Goal: Communication & Community: Share content

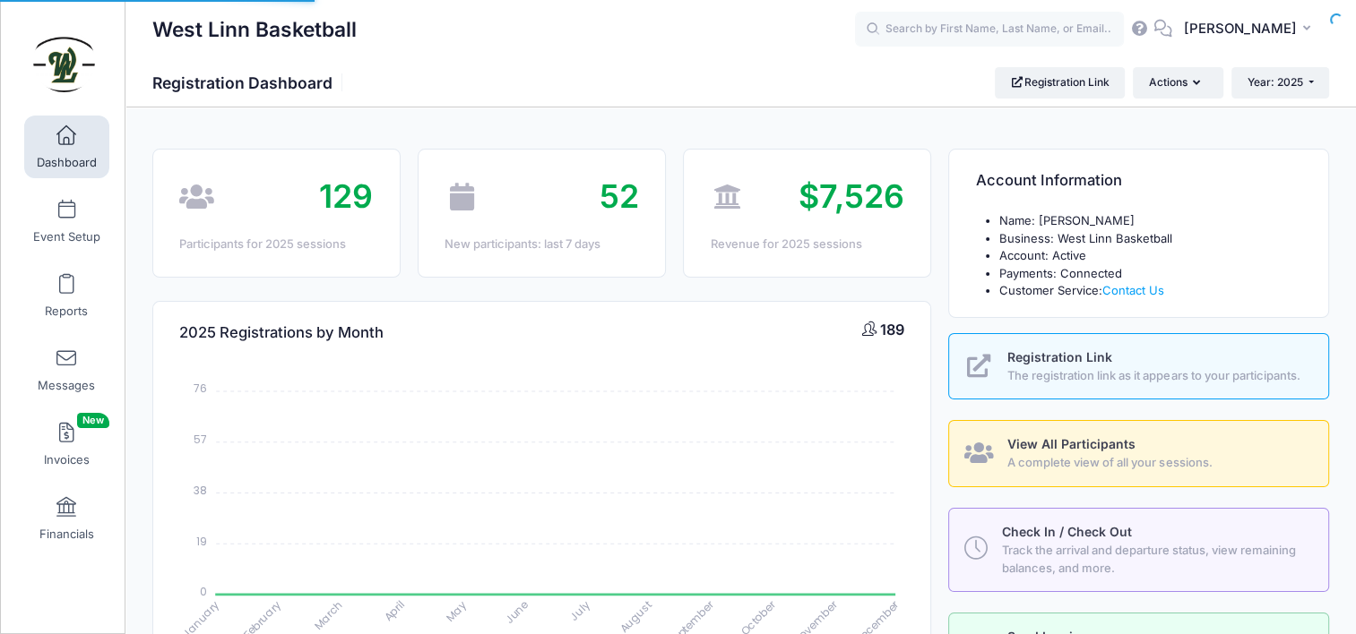
select select
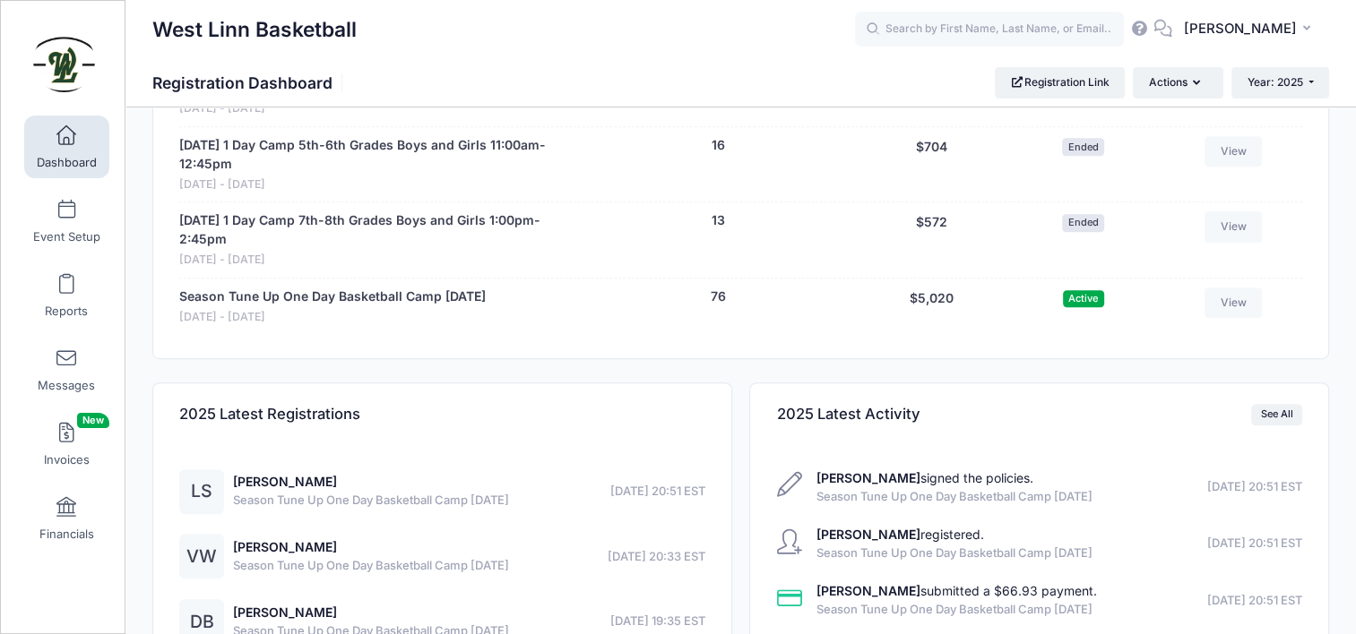
scroll to position [1172, 0]
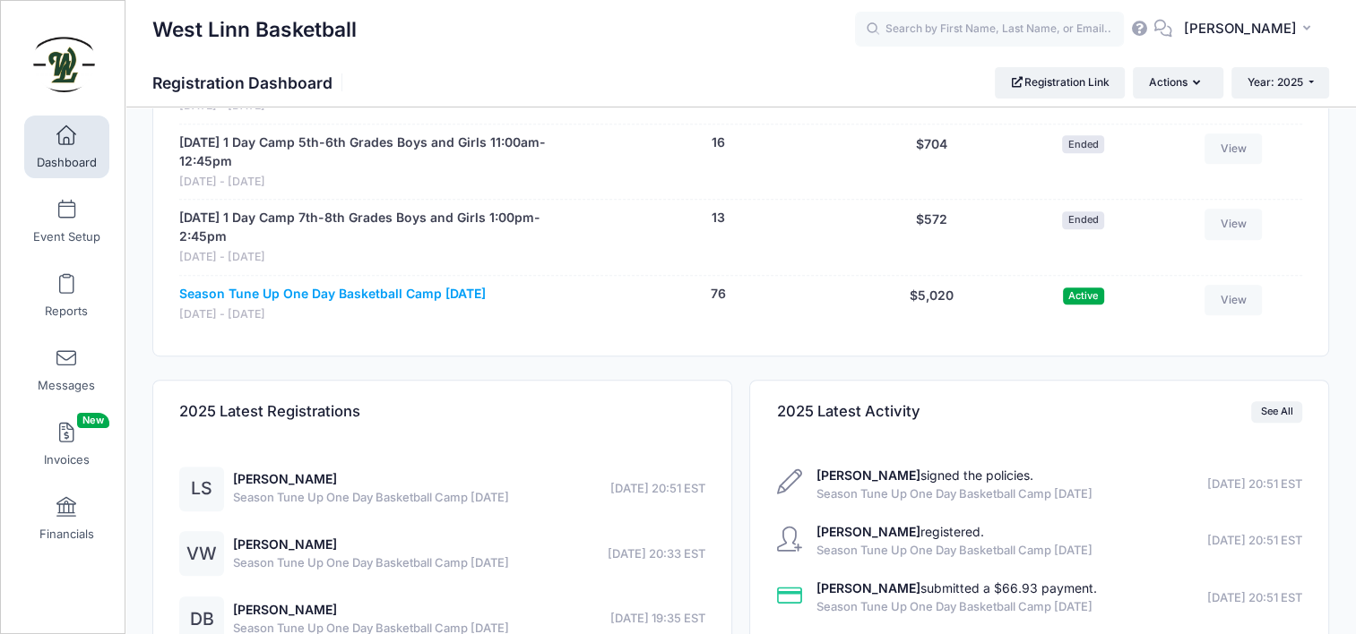
click at [294, 297] on link "Season Tune Up One Day Basketball Camp [DATE]" at bounding box center [332, 294] width 306 height 19
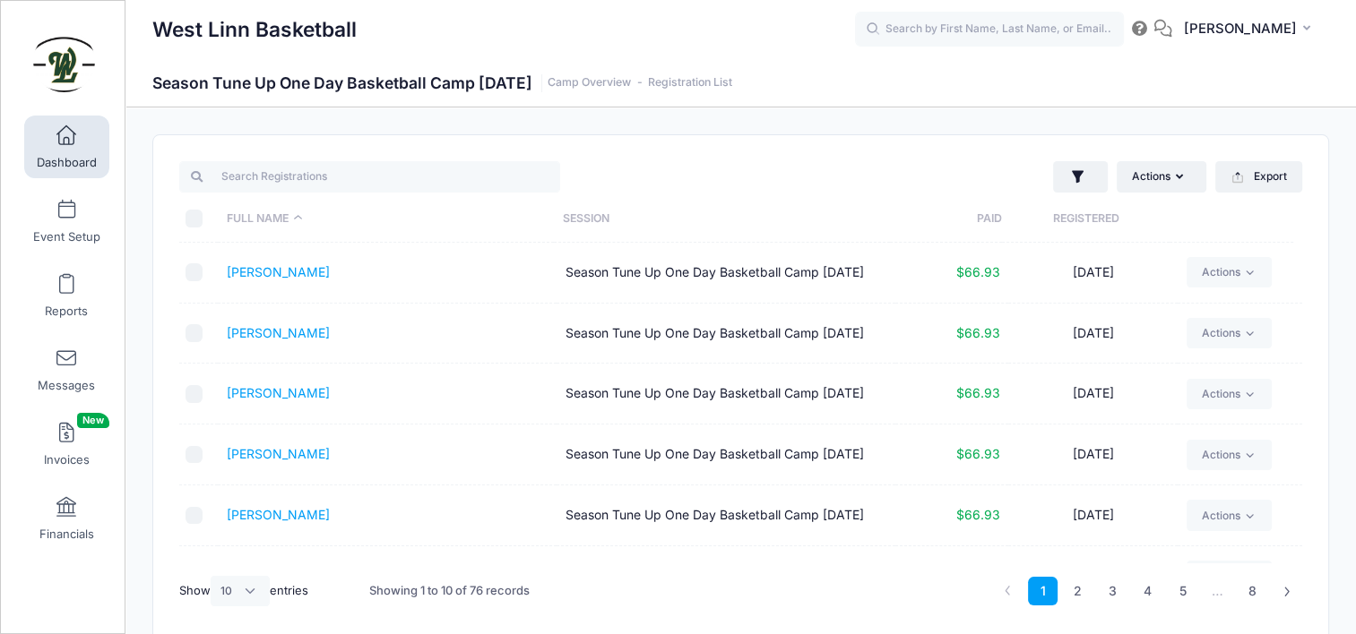
scroll to position [90, 0]
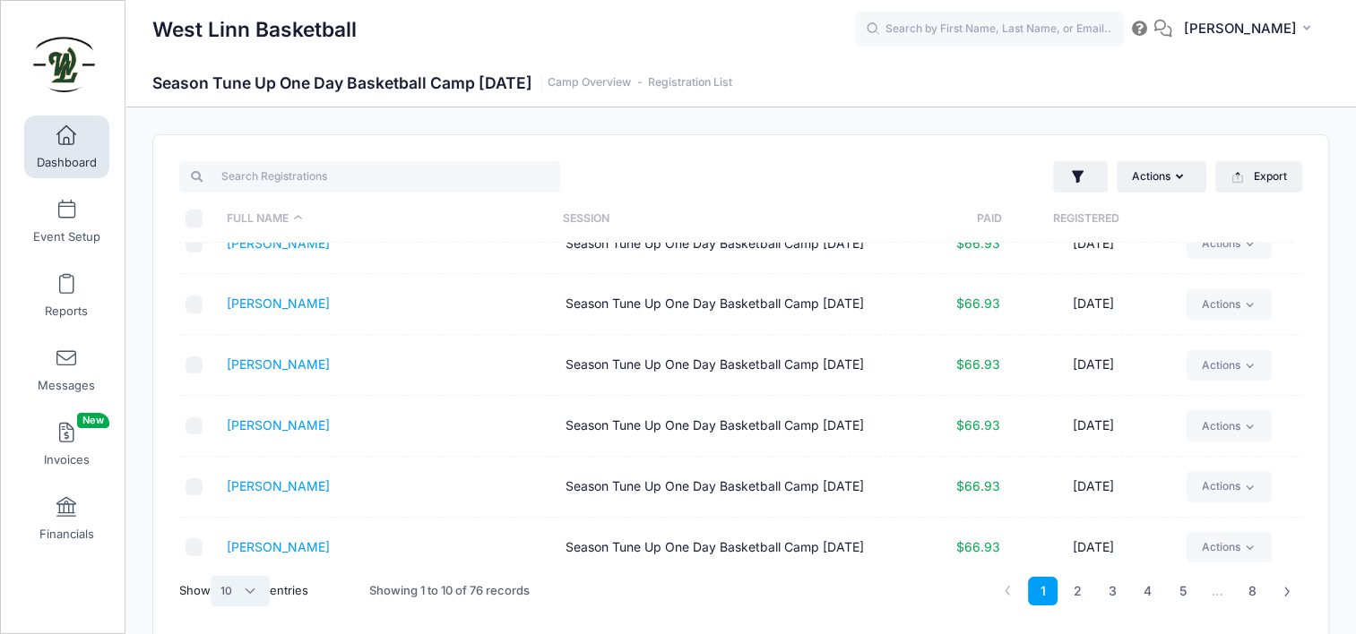
click at [253, 588] on select "All 10 25 50" at bounding box center [240, 591] width 59 height 30
select select "50"
click at [212, 576] on select "All 10 25 50" at bounding box center [240, 591] width 59 height 30
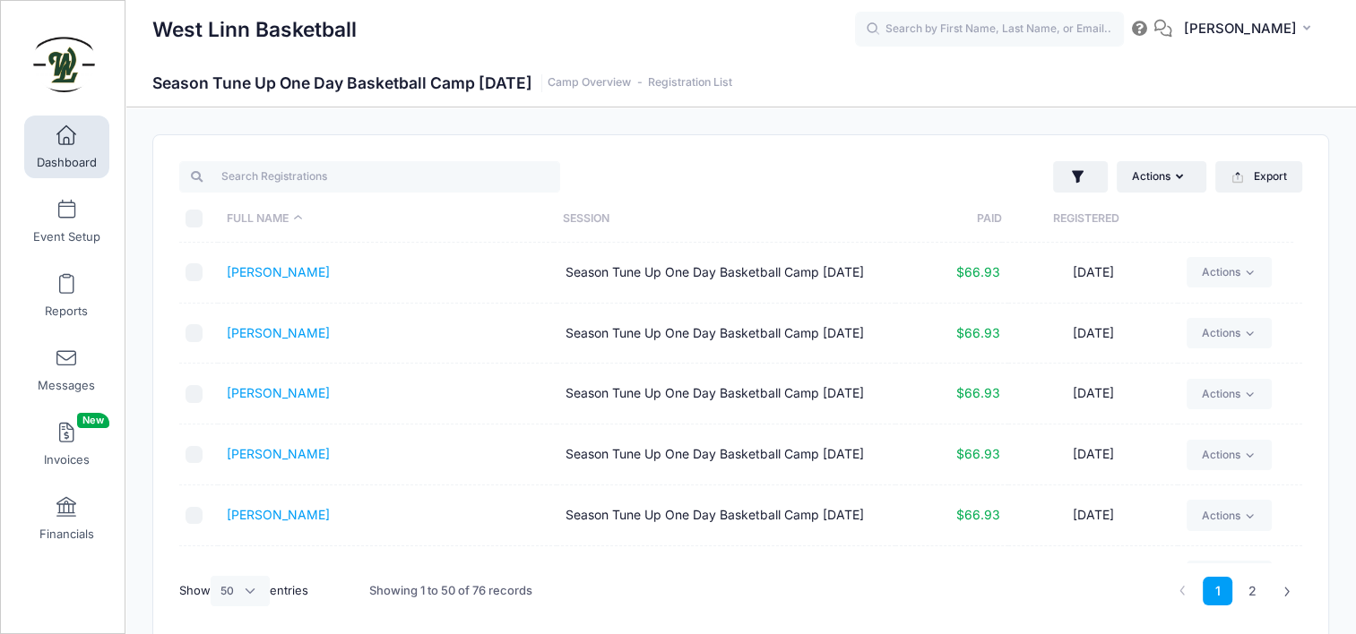
click at [191, 223] on input "\a \a \a \a" at bounding box center [194, 219] width 18 height 18
checkbox input "true"
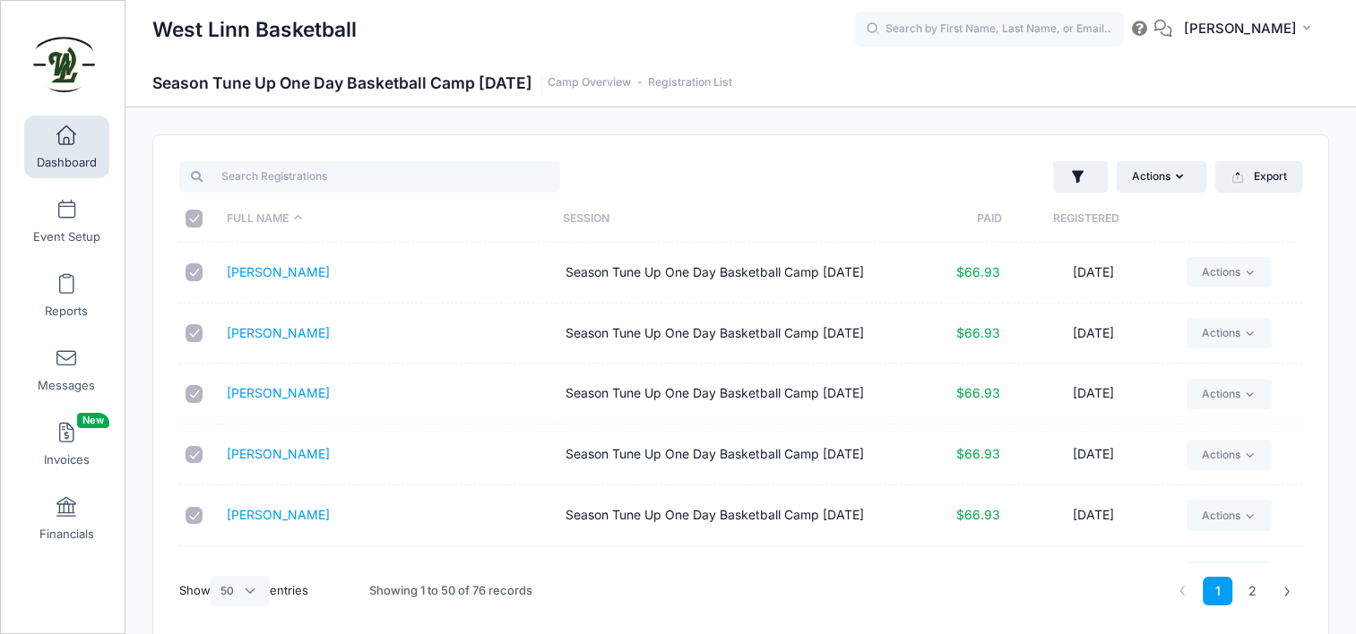
checkbox input "true"
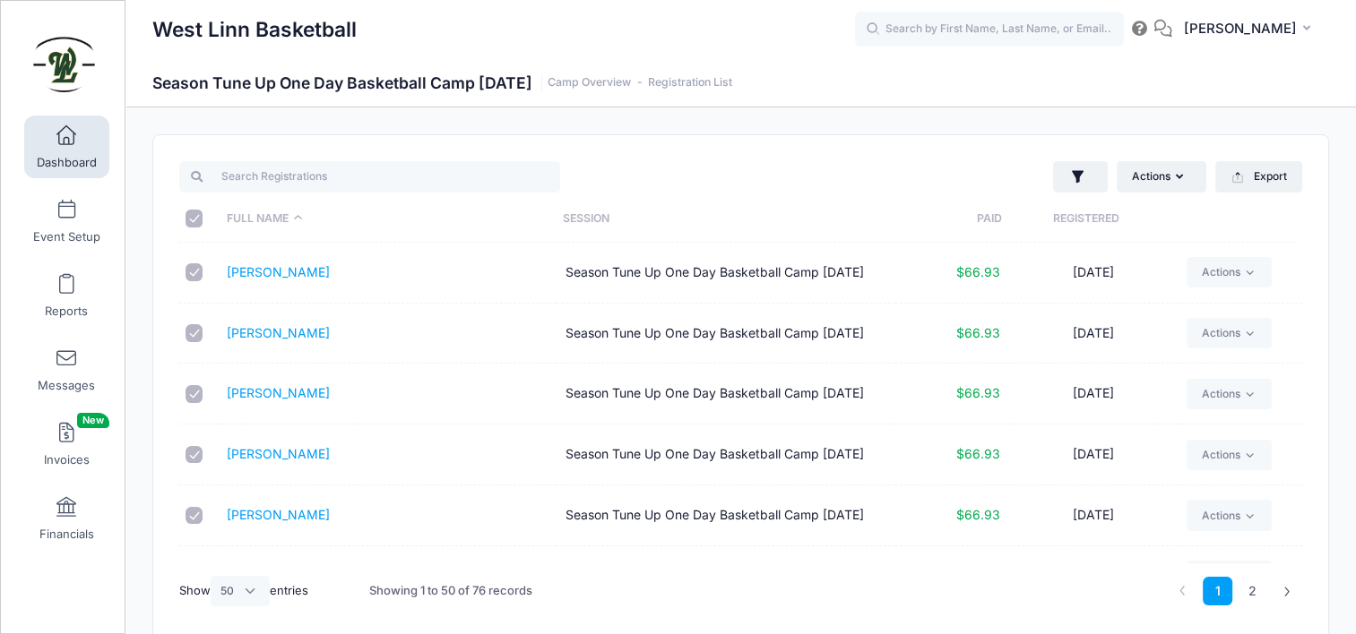
checkbox input "true"
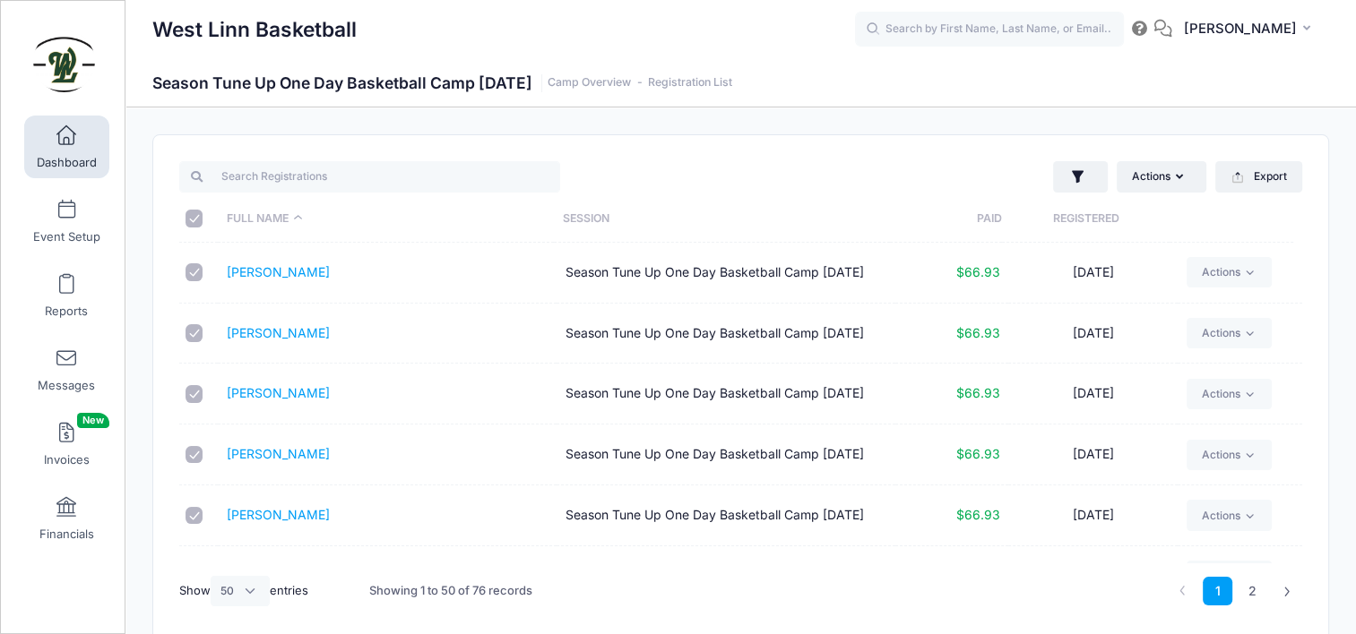
checkbox input "true"
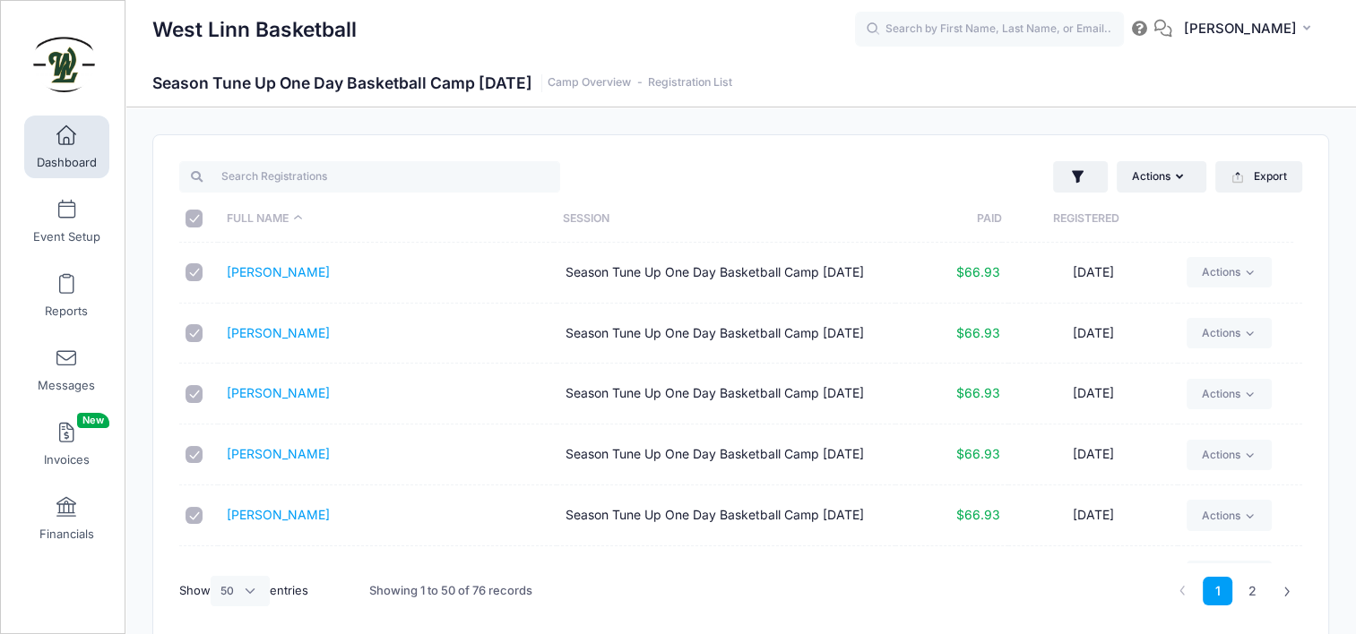
checkbox input "true"
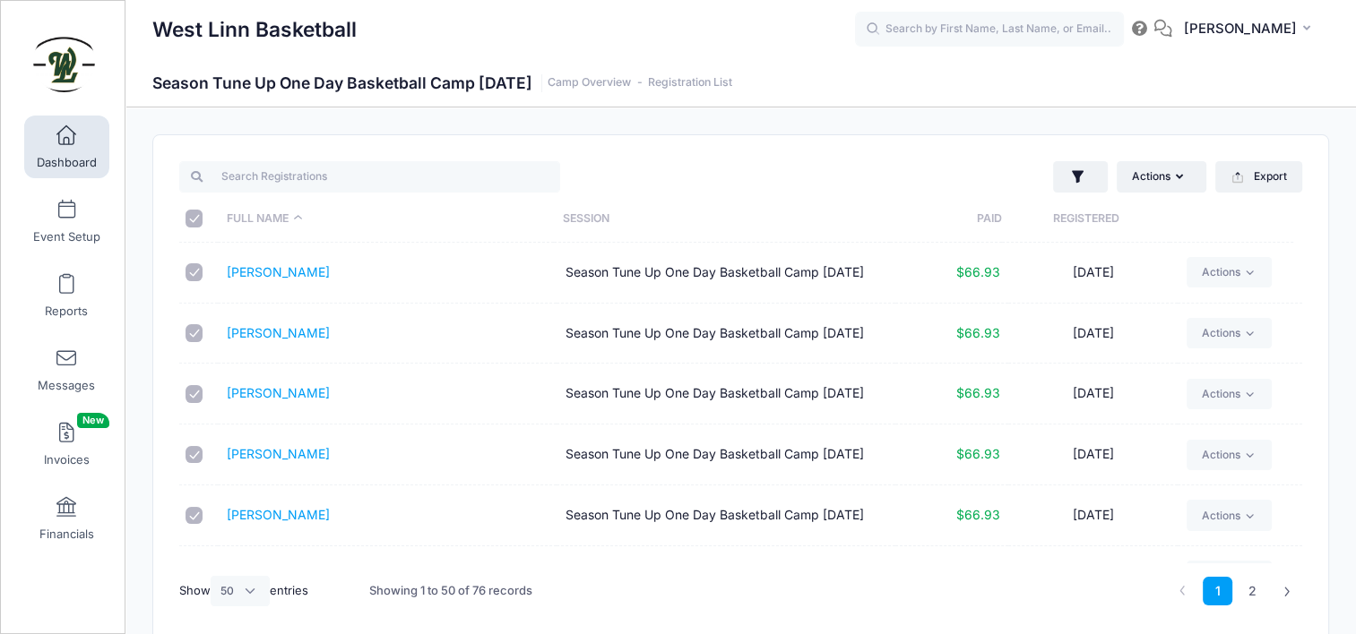
checkbox input "true"
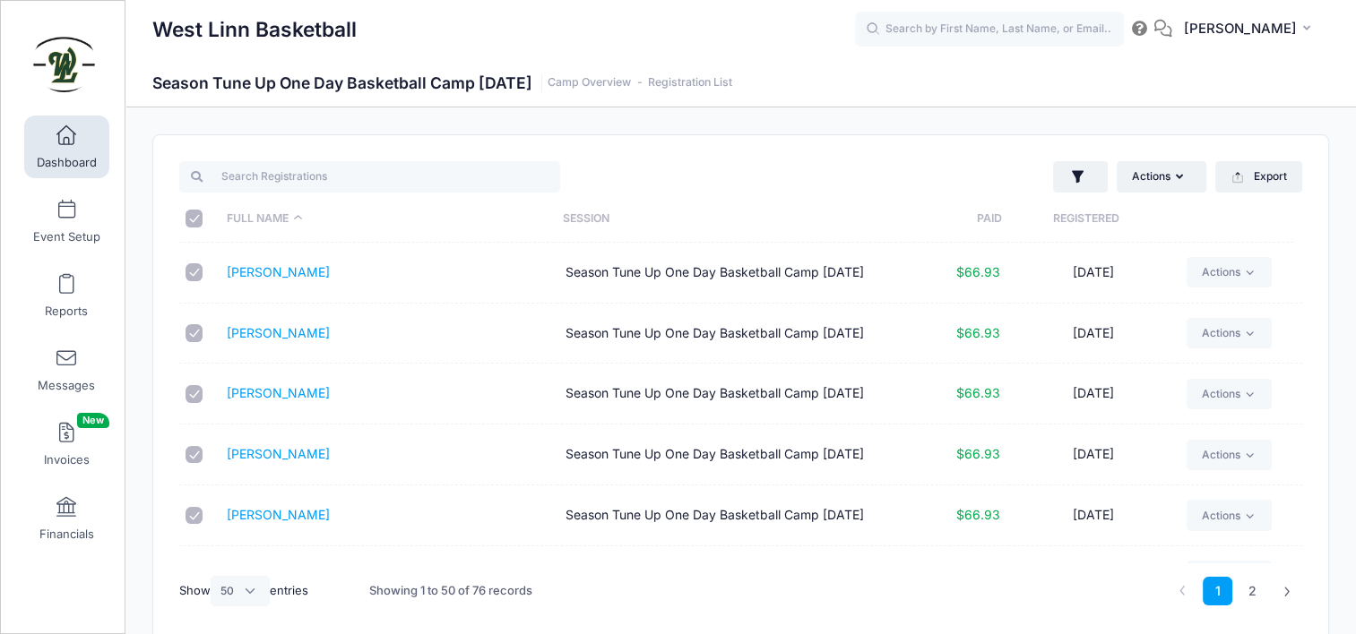
checkbox input "true"
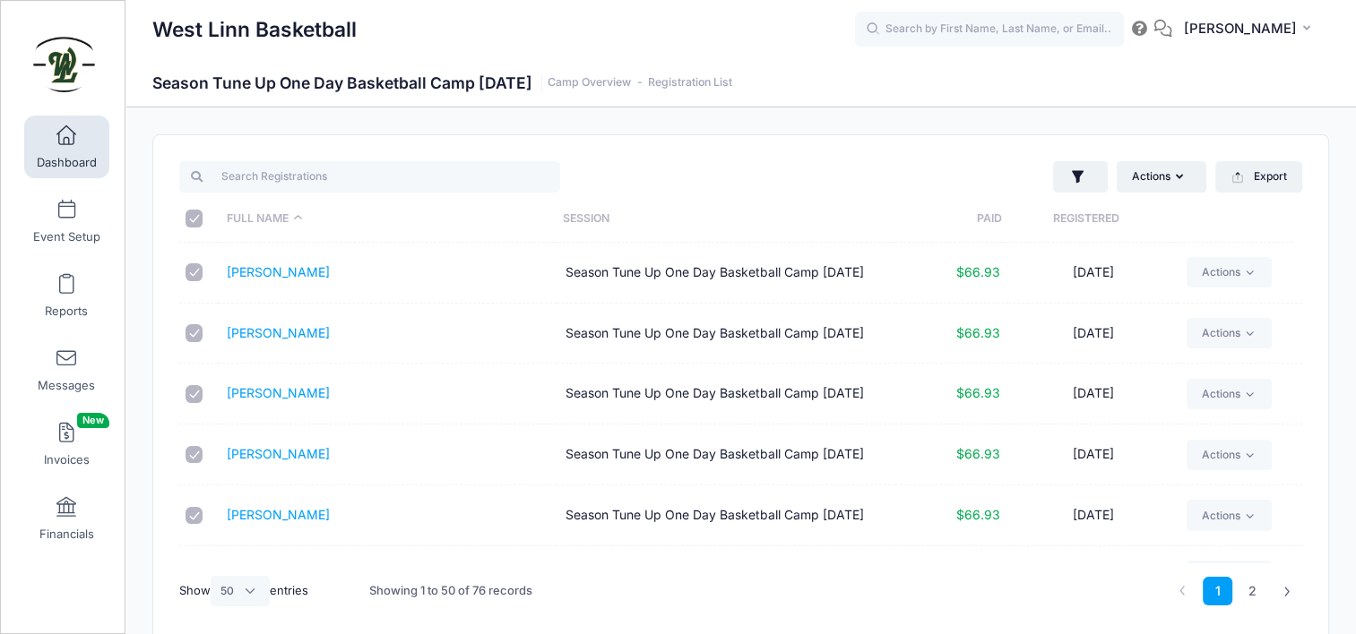
checkbox input "true"
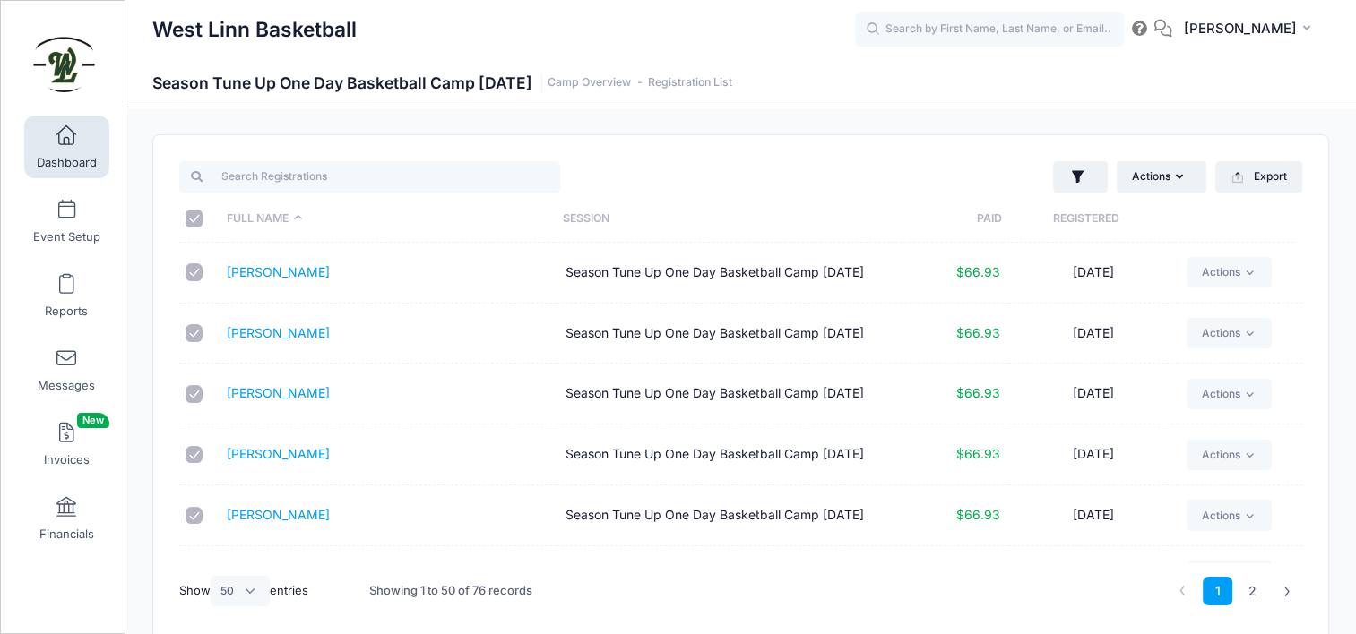
checkbox input "true"
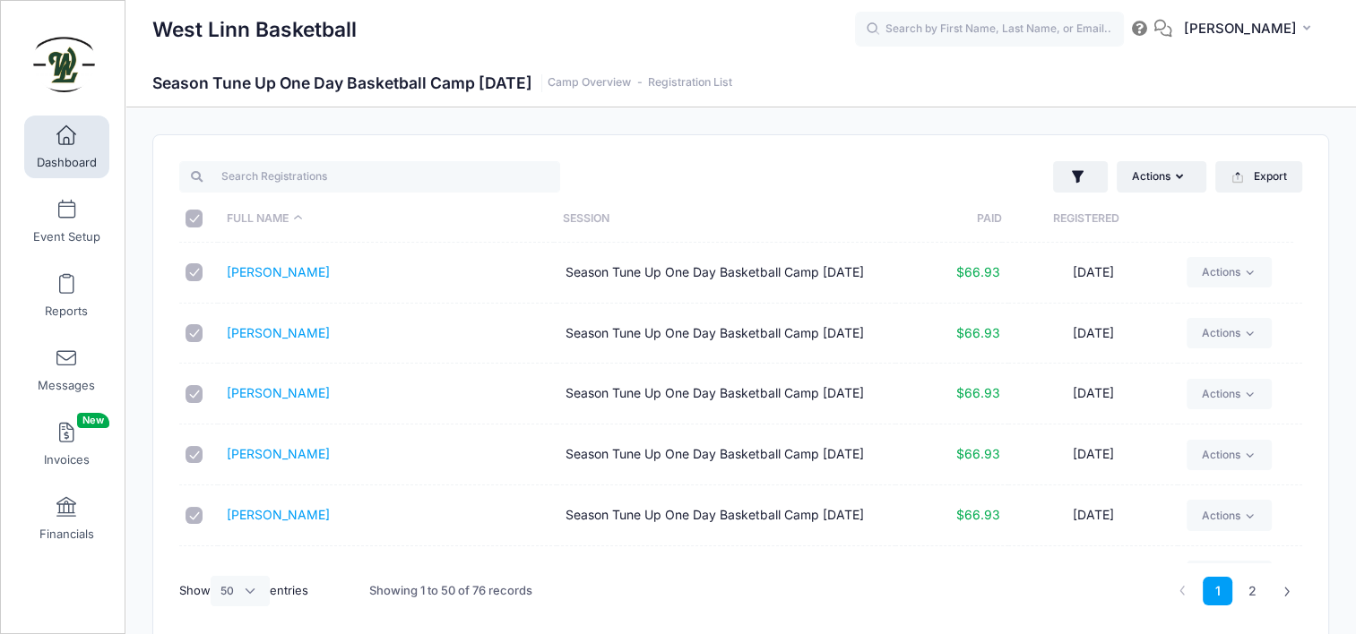
checkbox input "true"
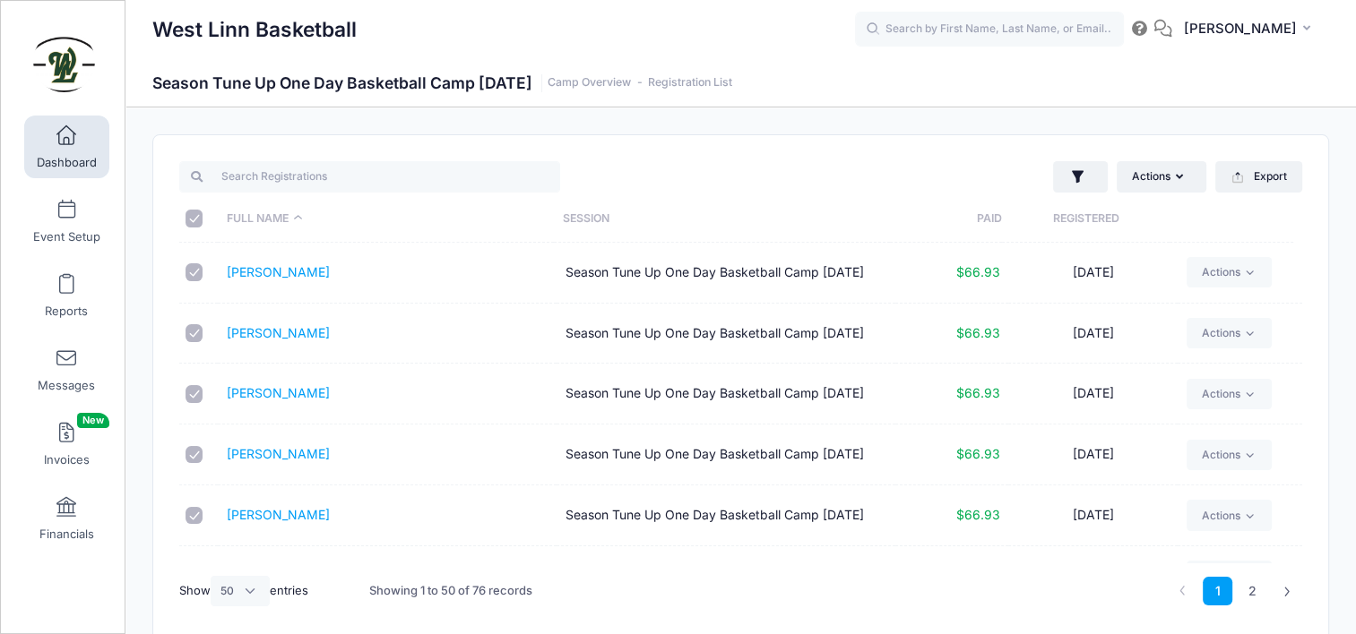
checkbox input "true"
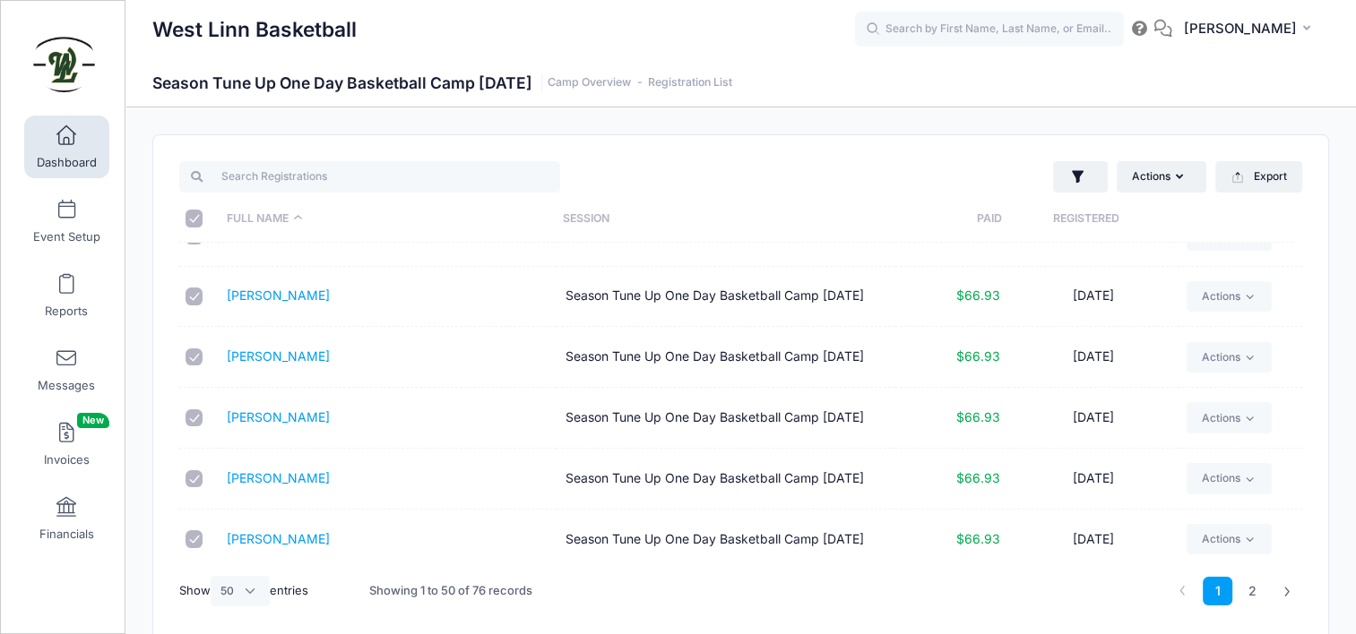
scroll to position [2240, 0]
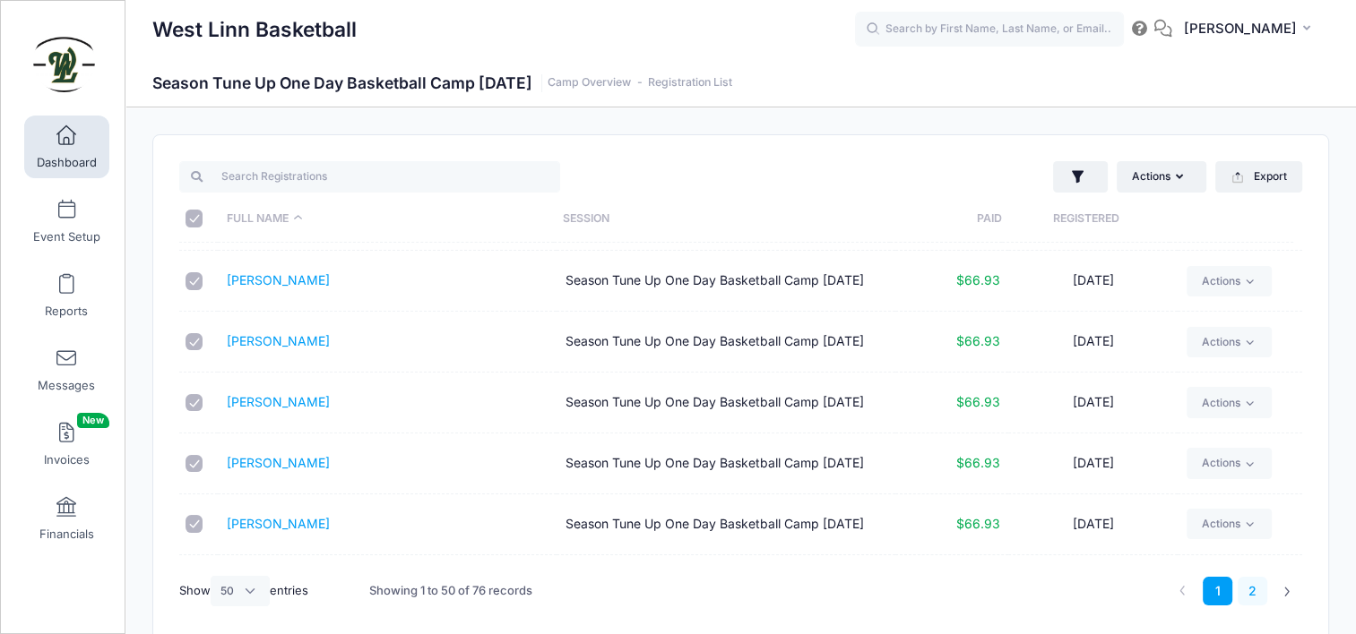
click at [1252, 595] on link "2" at bounding box center [1252, 592] width 30 height 30
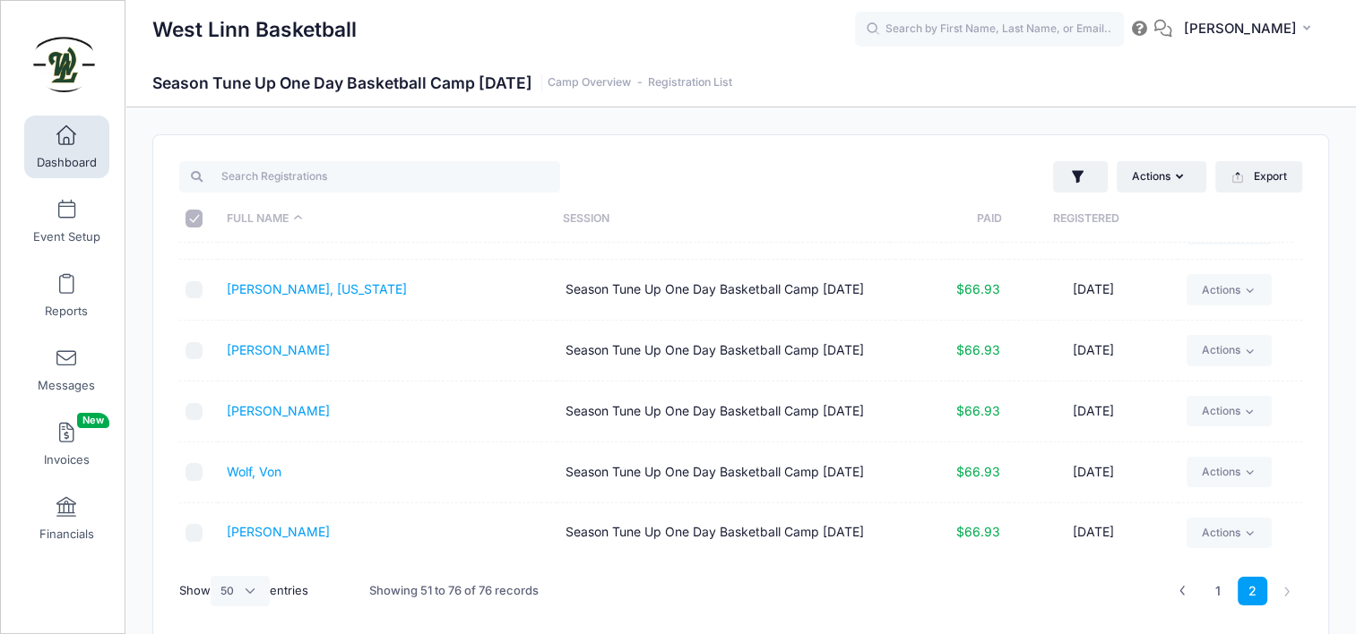
scroll to position [1254, 0]
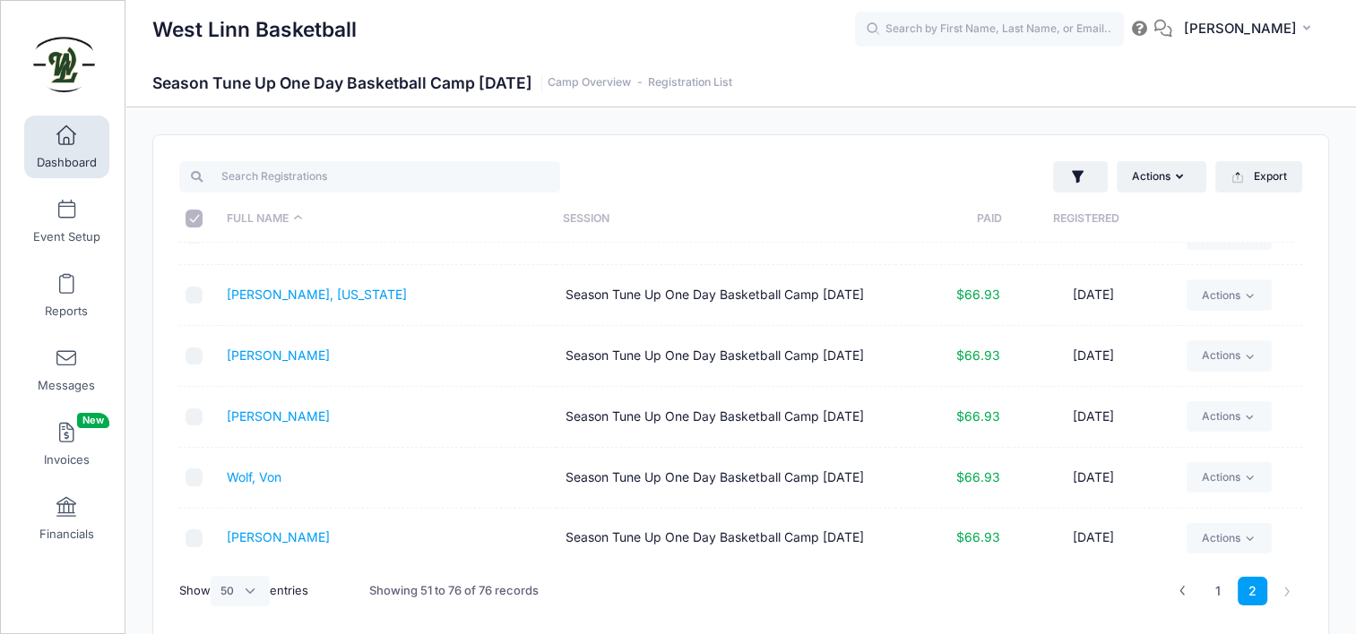
click at [190, 217] on input "\a \a \a \a" at bounding box center [194, 219] width 18 height 18
checkbox input "true"
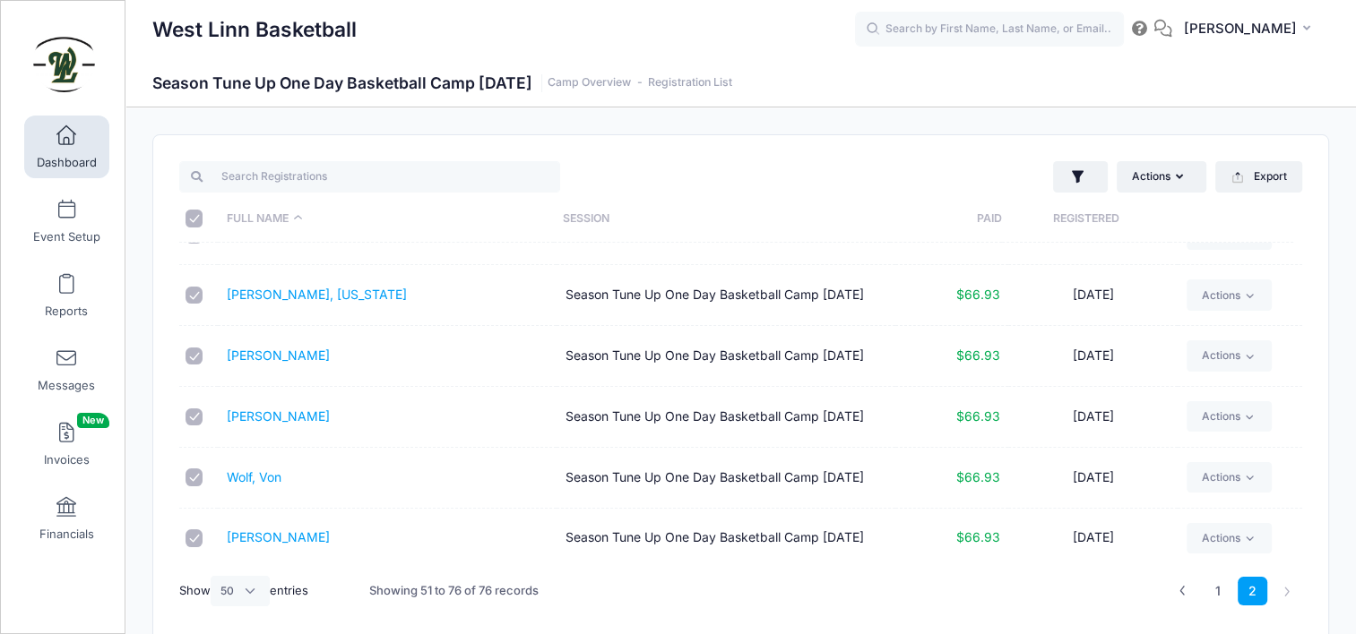
checkbox input "true"
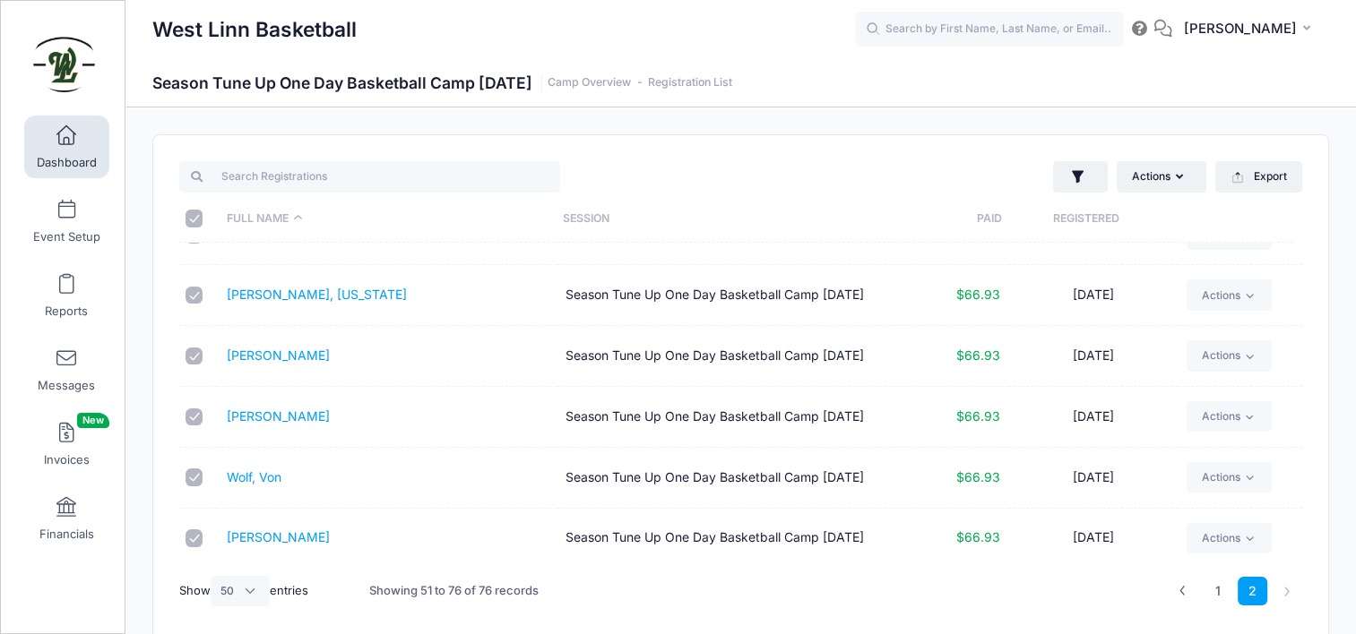
checkbox input "true"
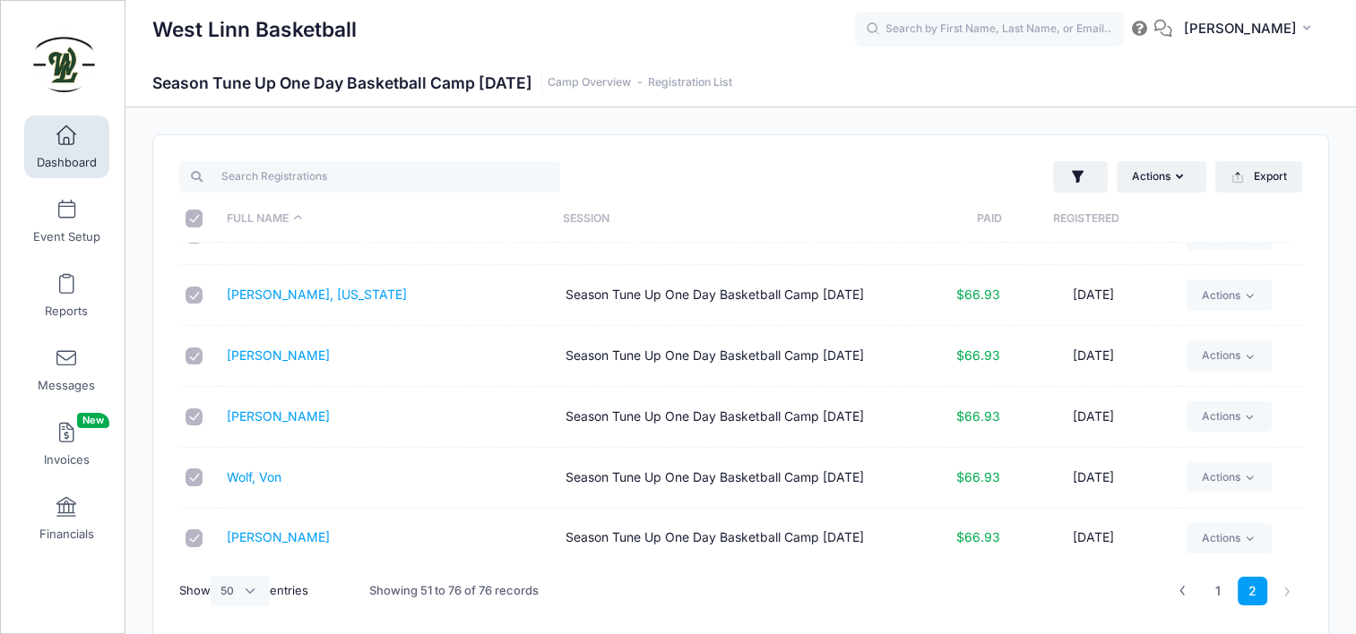
checkbox input "true"
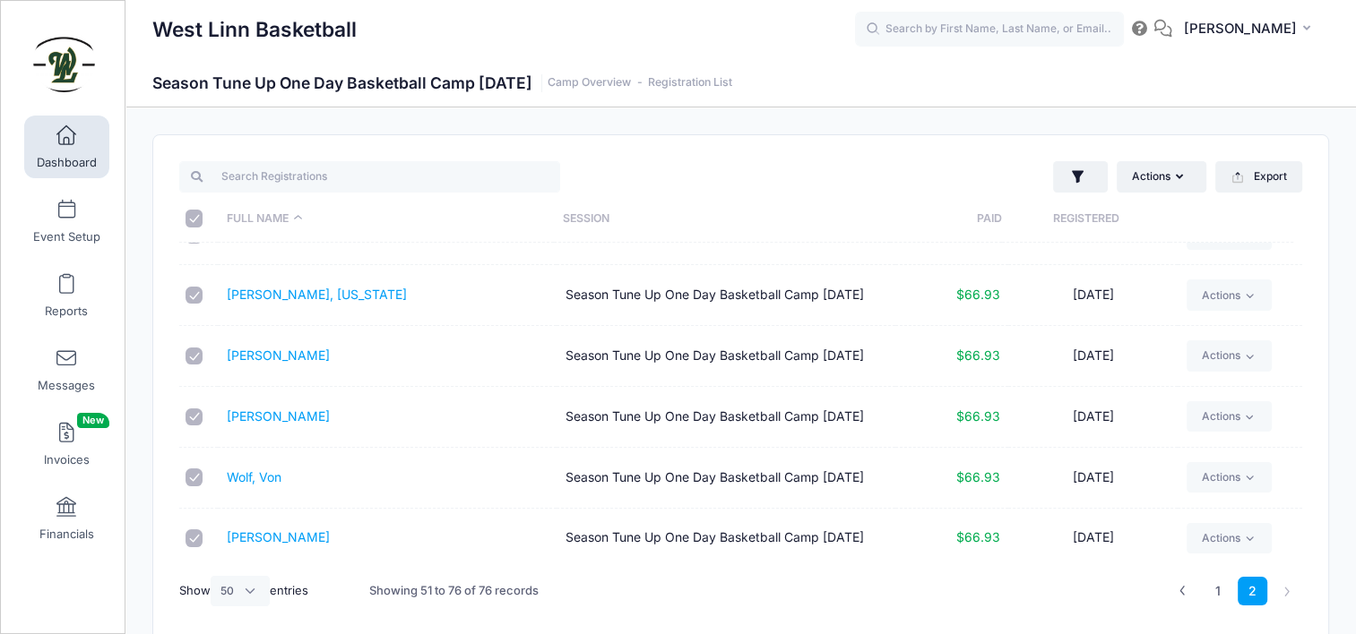
checkbox input "true"
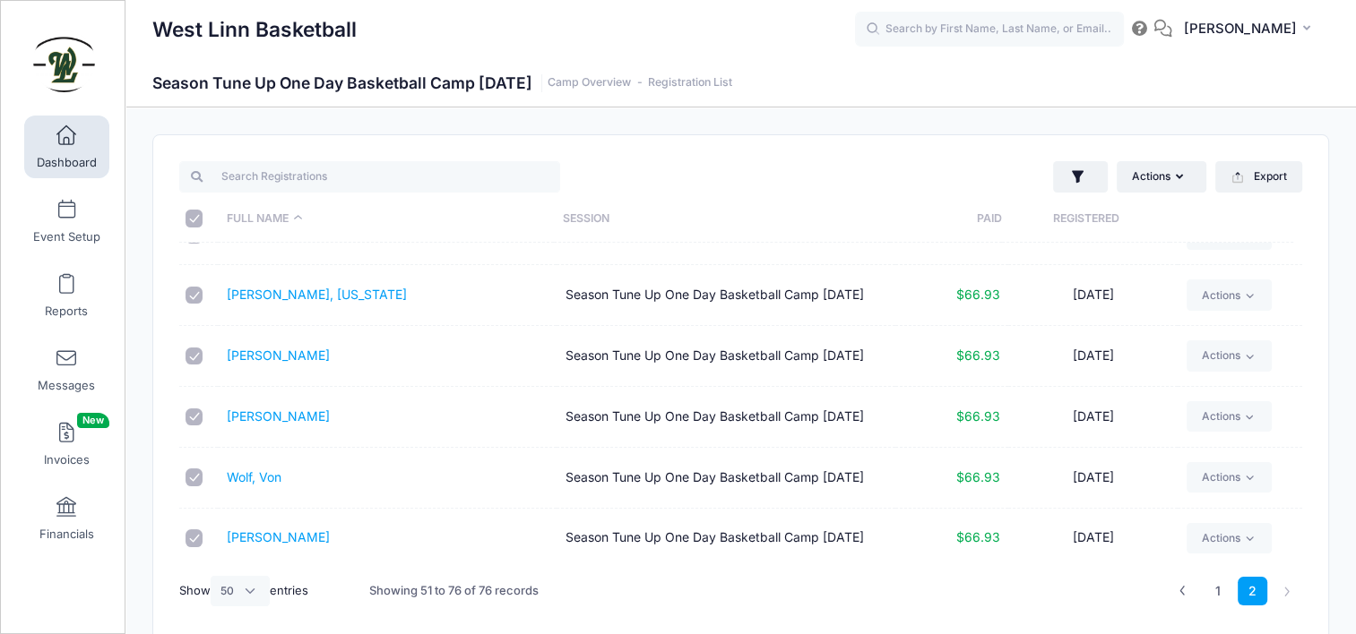
checkbox input "true"
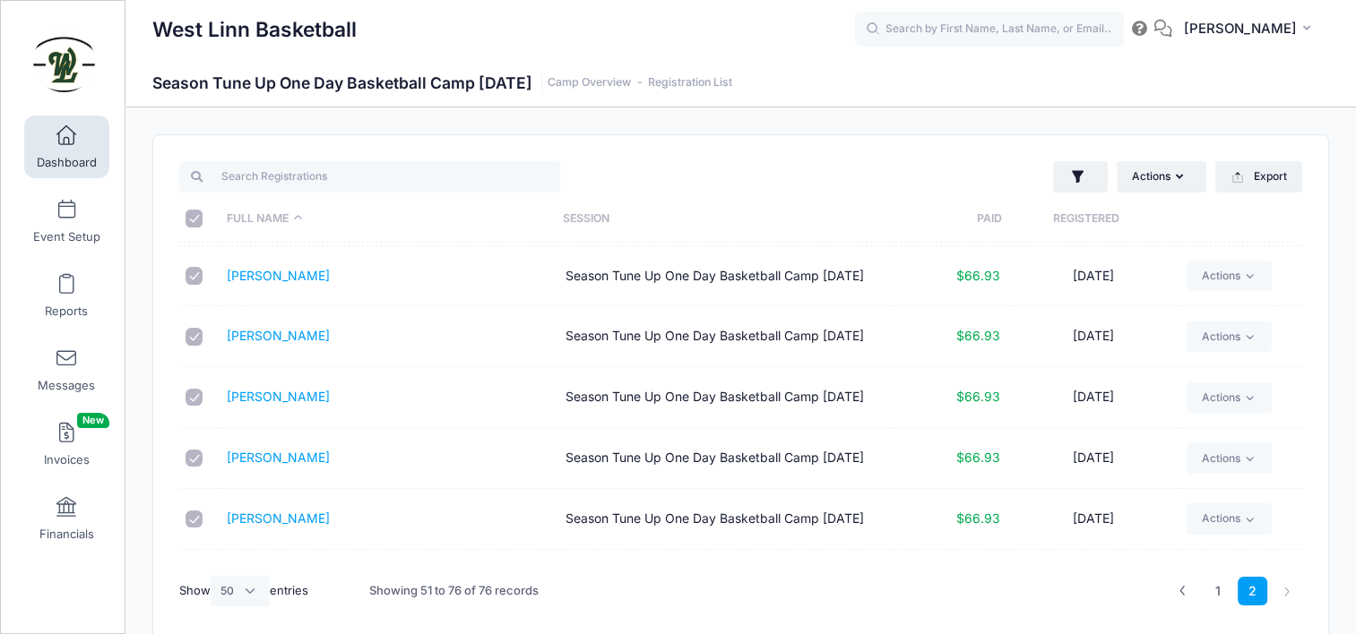
scroll to position [90, 0]
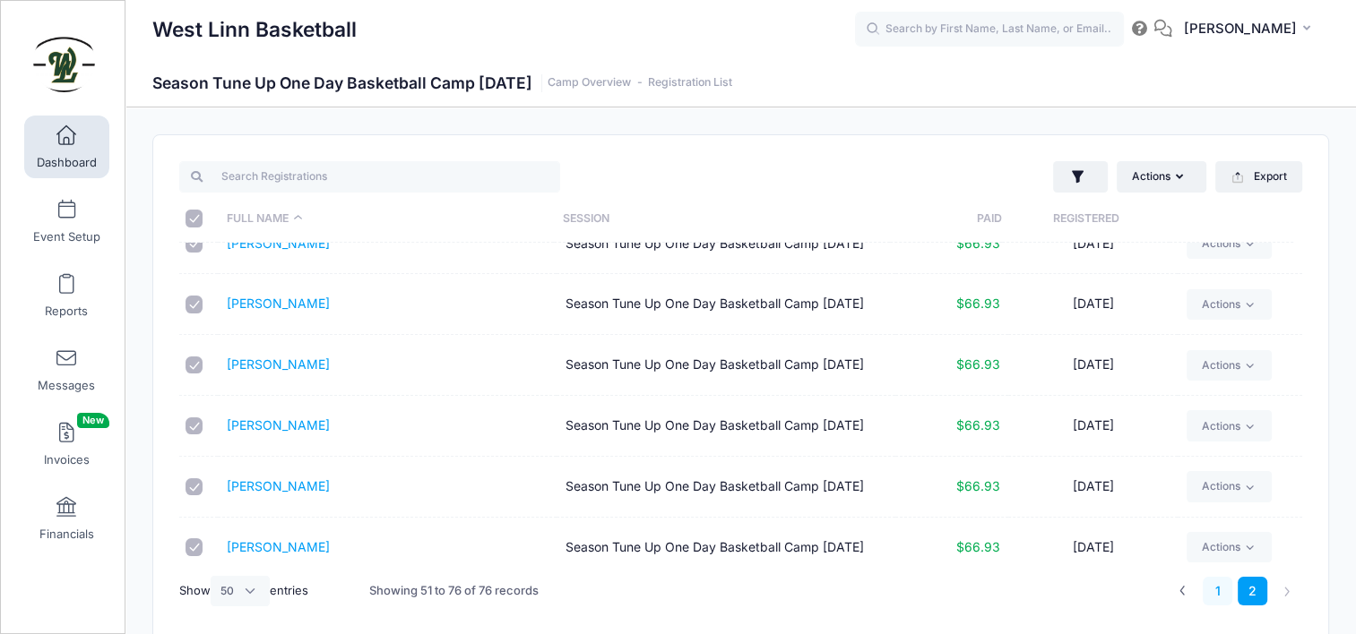
click at [1222, 593] on link "1" at bounding box center [1217, 592] width 30 height 30
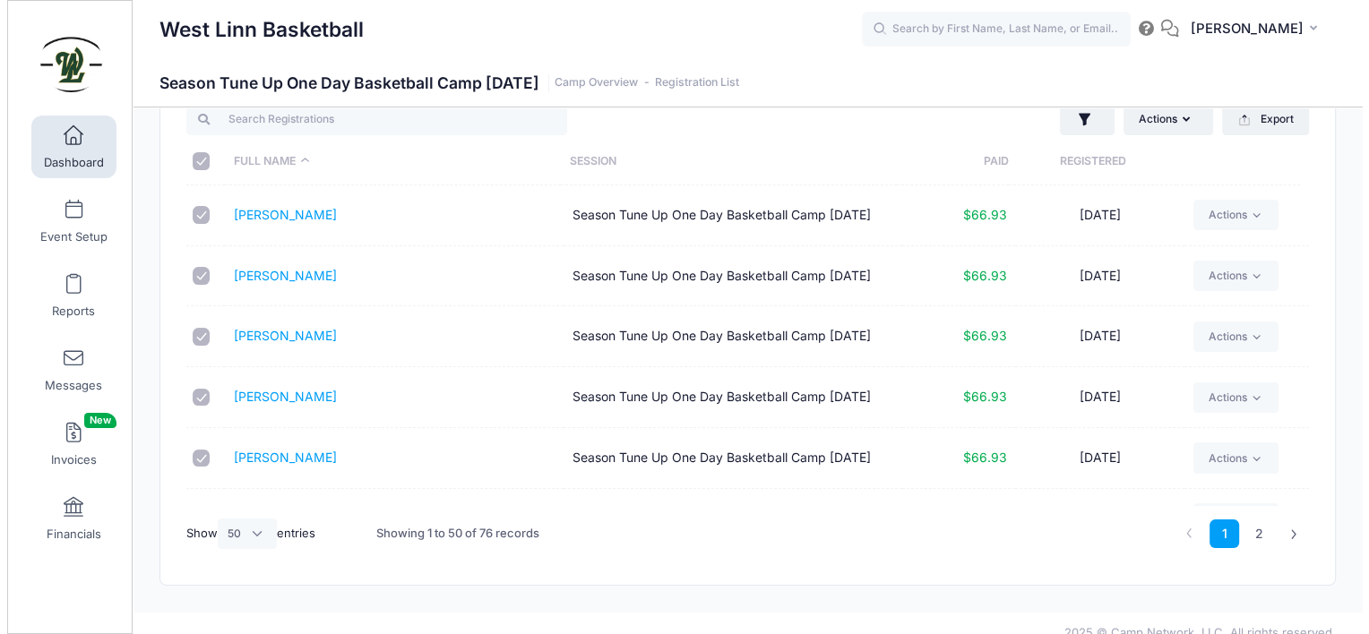
scroll to position [0, 0]
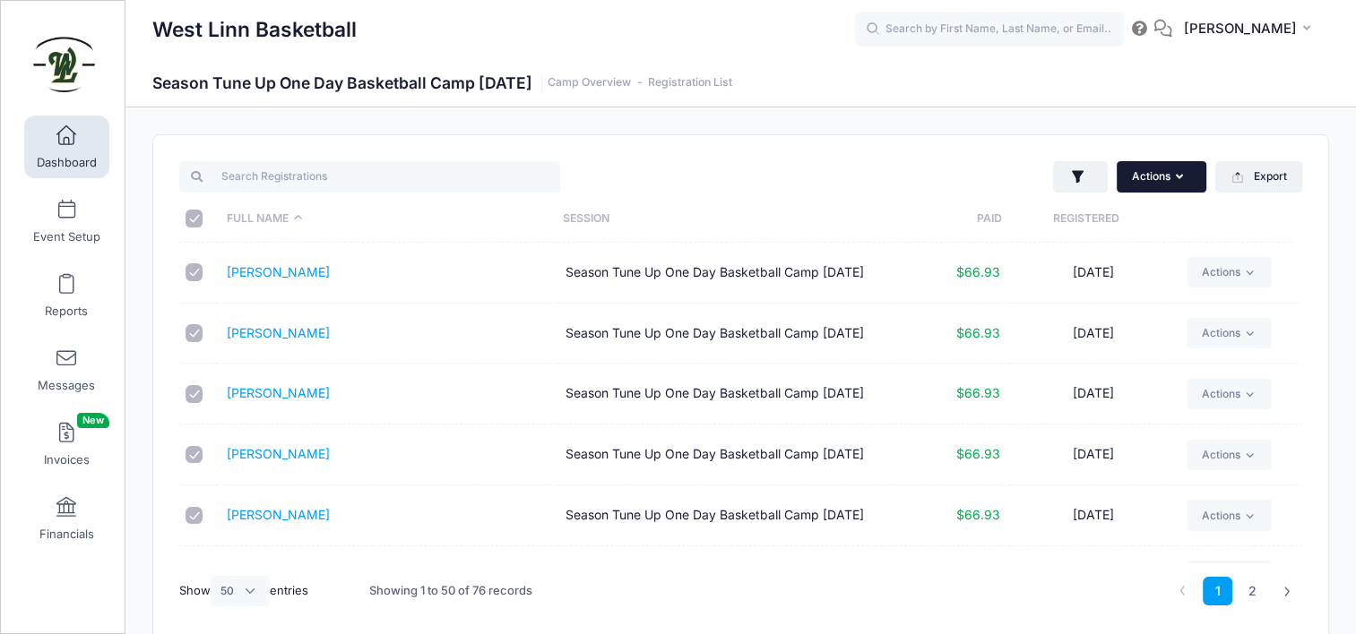
click at [1142, 183] on button "Actions" at bounding box center [1161, 176] width 90 height 30
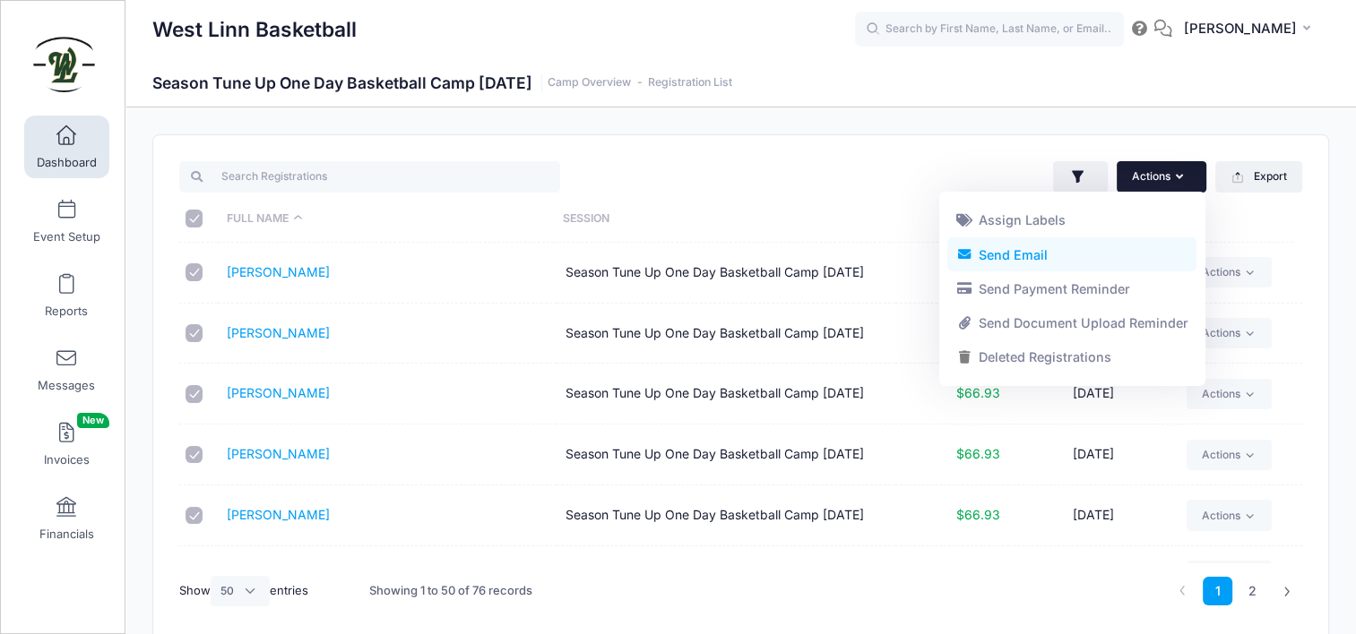
click at [1084, 251] on link "Send Email" at bounding box center [1071, 254] width 249 height 34
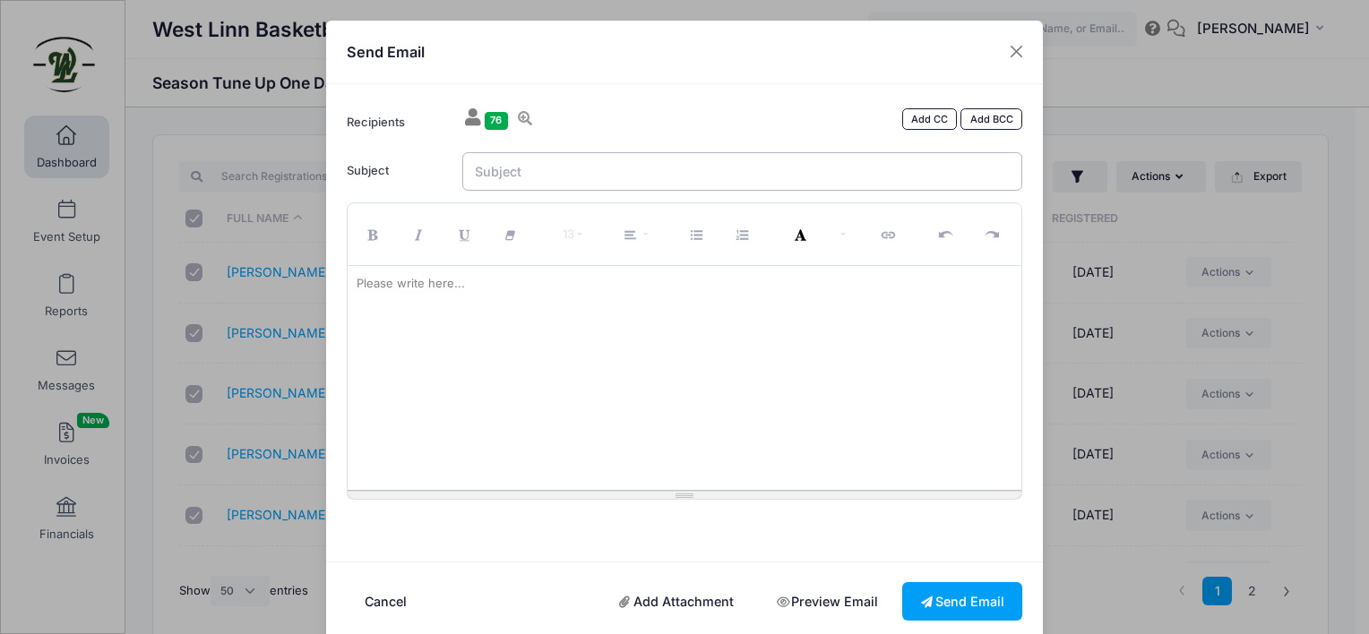
click at [517, 181] on input "Subject" at bounding box center [742, 171] width 561 height 39
type input "One Day Camp Tomorrow"
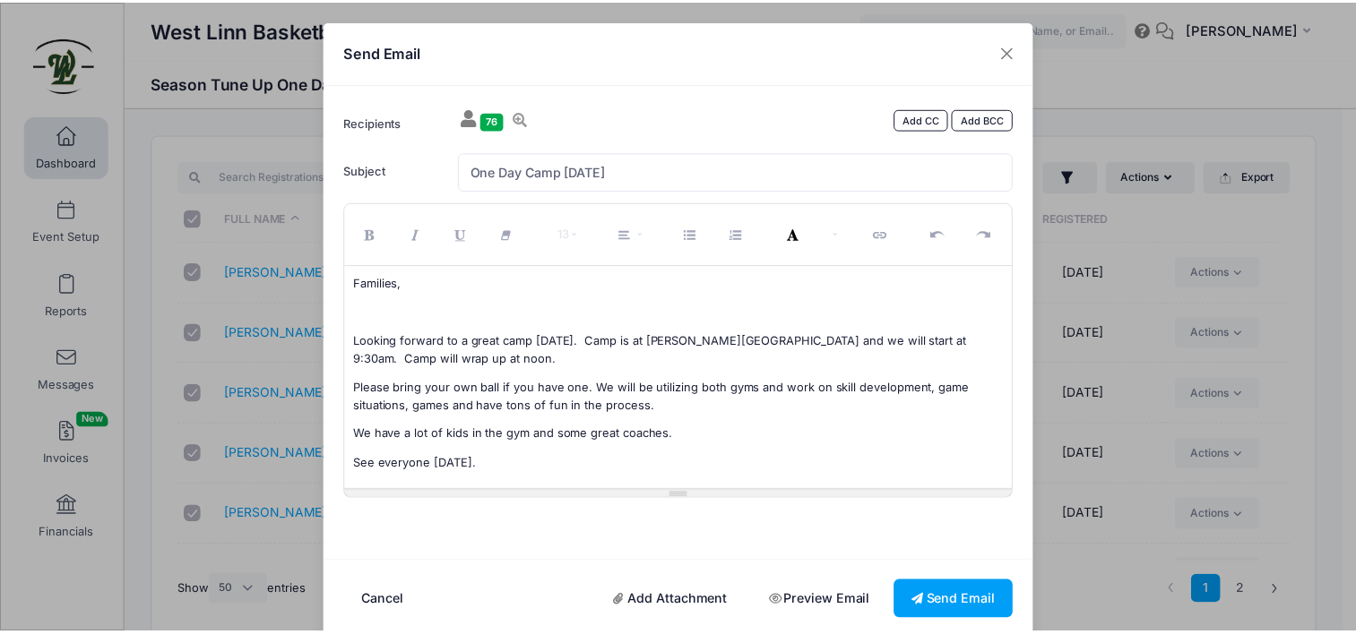
scroll to position [13, 0]
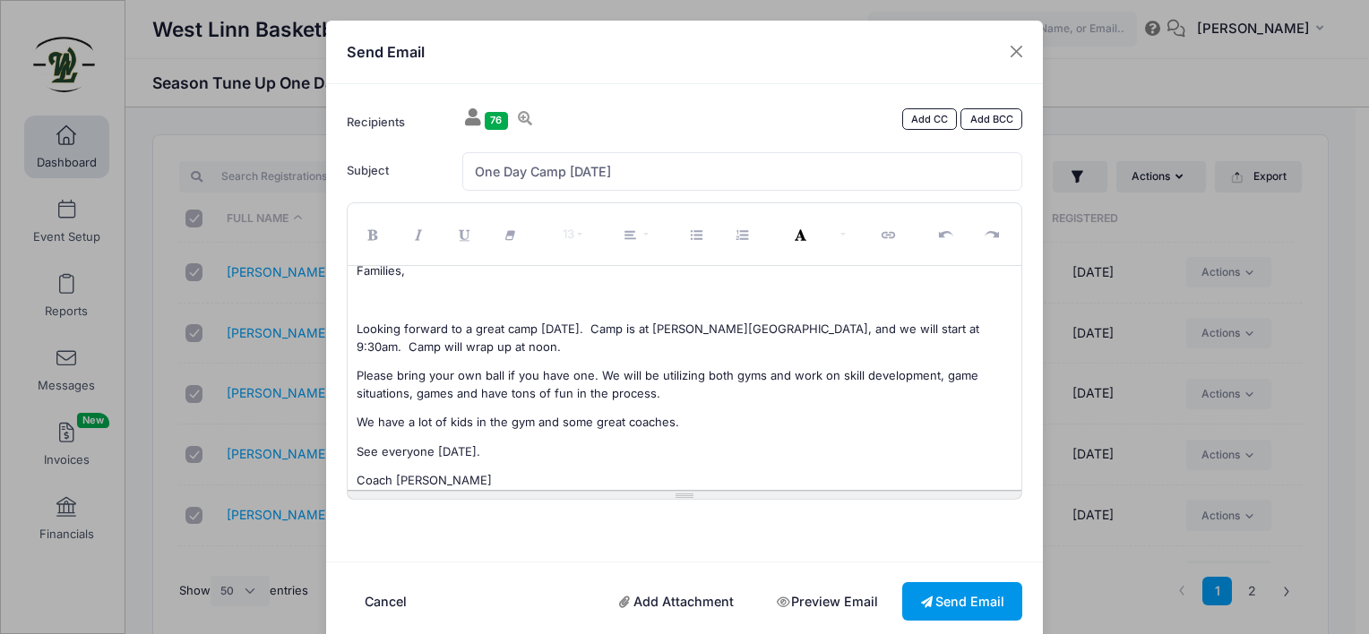
click at [960, 602] on button "Send Email" at bounding box center [962, 601] width 120 height 39
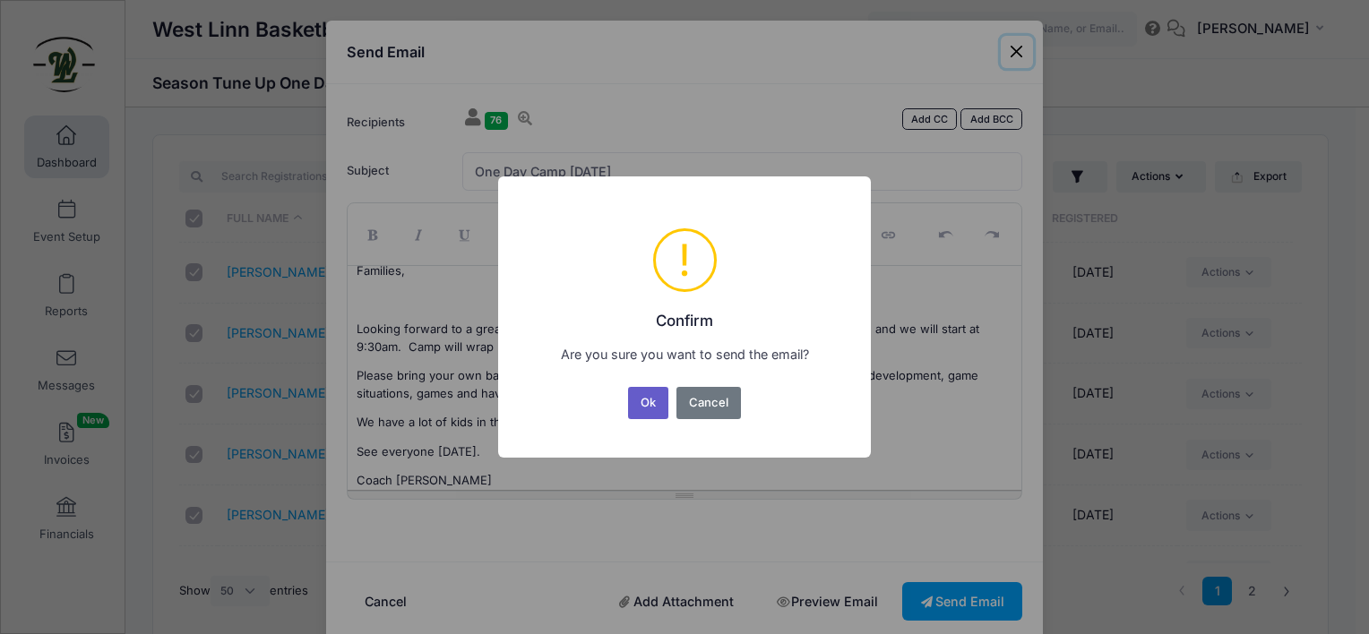
click at [652, 408] on button "Ok" at bounding box center [648, 403] width 41 height 32
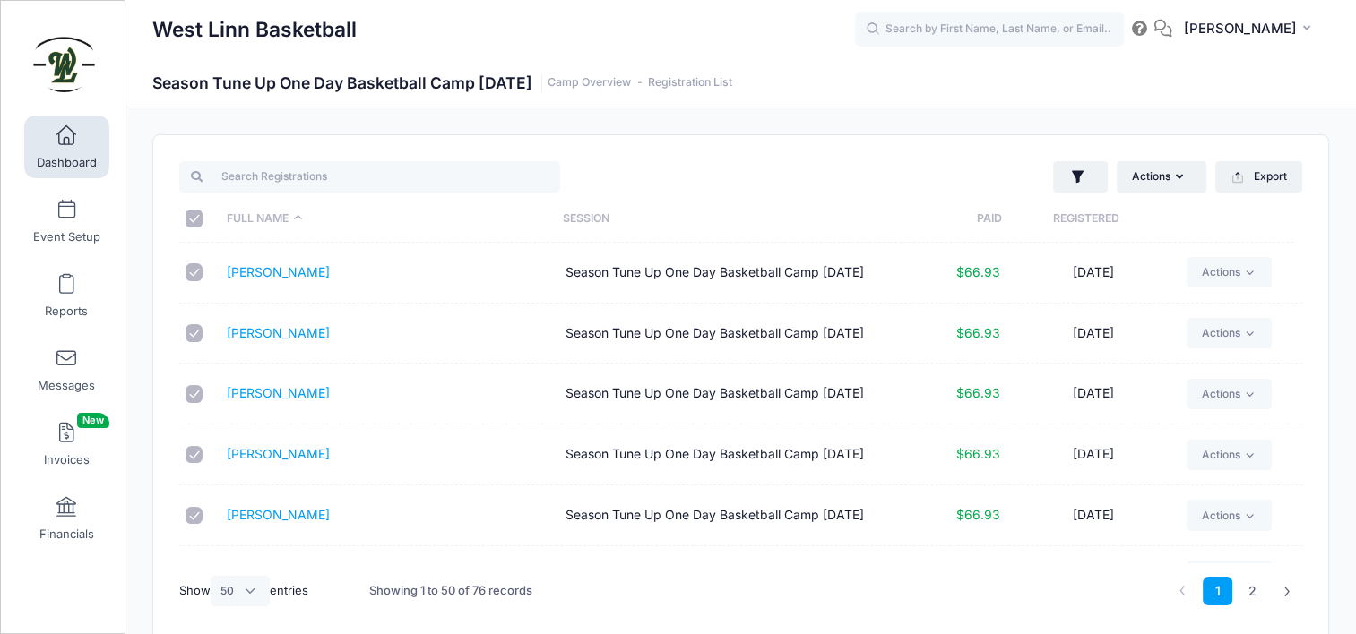
click at [78, 136] on link "Dashboard" at bounding box center [66, 147] width 85 height 63
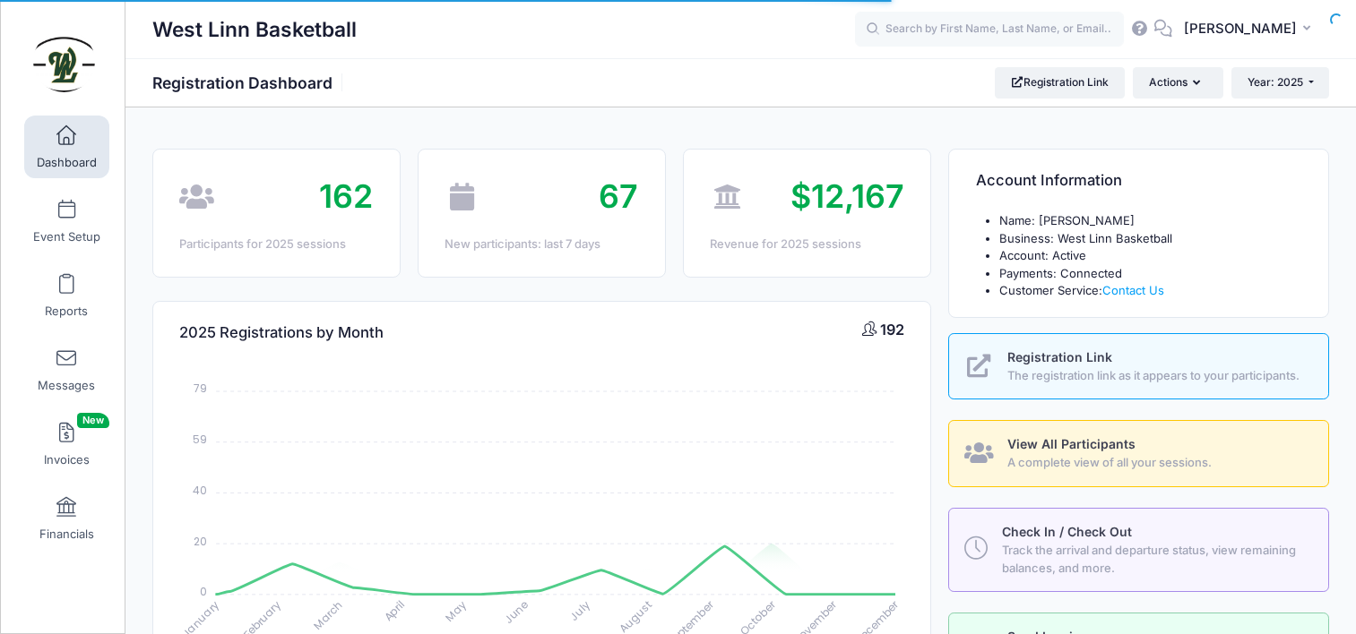
select select
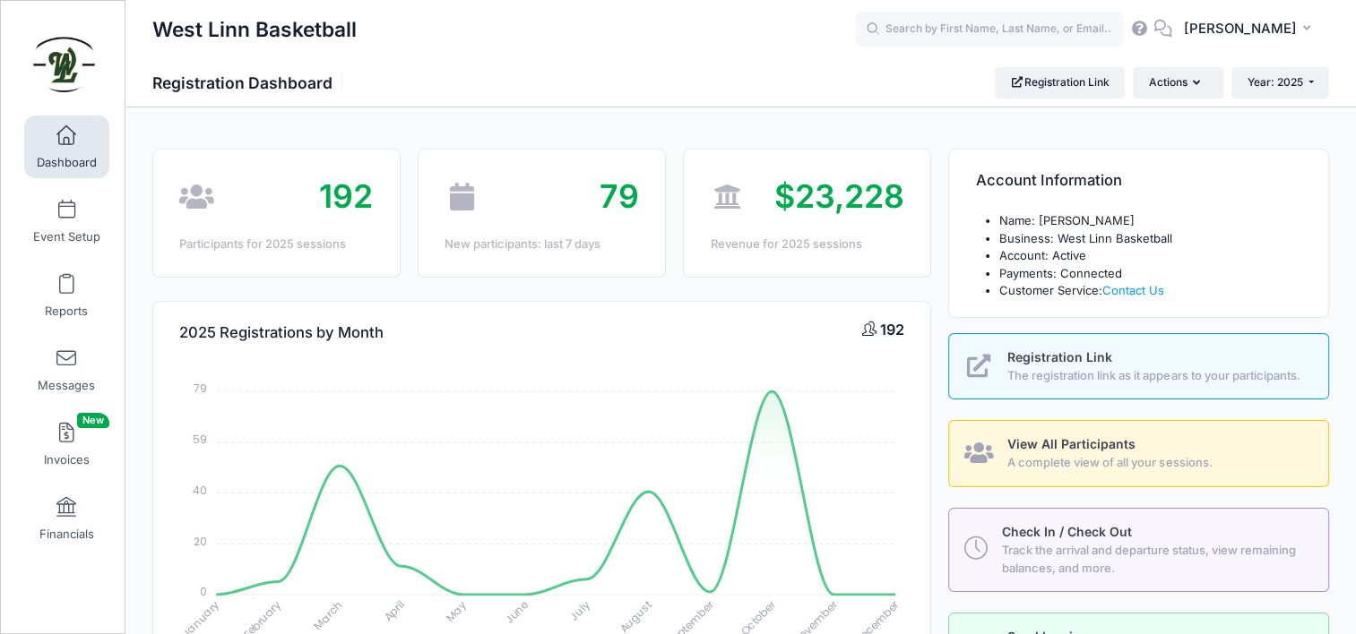
click at [68, 163] on span "Dashboard" at bounding box center [67, 162] width 60 height 15
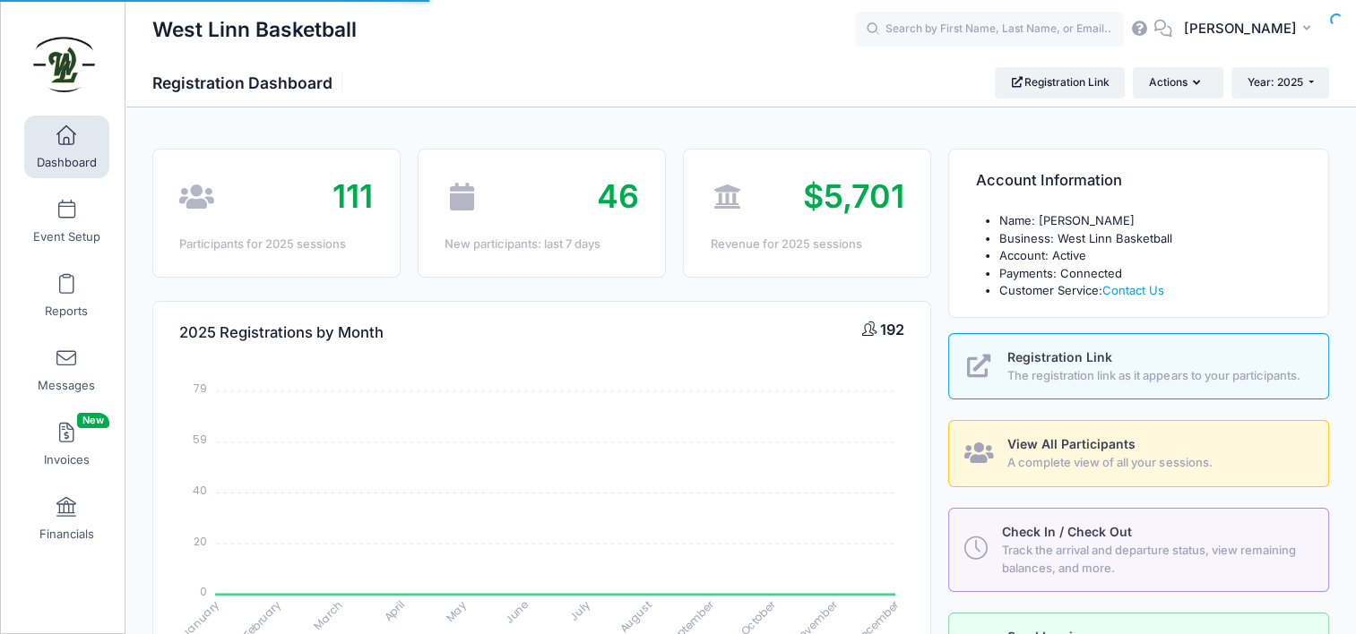
select select
